Goal: Task Accomplishment & Management: Complete application form

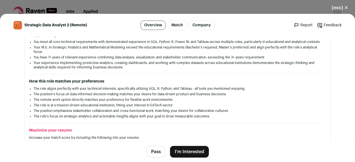
scroll to position [139, 0]
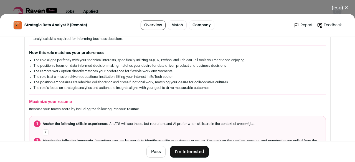
click at [180, 152] on button "I'm Interested" at bounding box center [189, 152] width 39 height 12
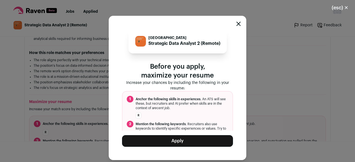
click at [176, 141] on button "Apply" at bounding box center [177, 141] width 111 height 12
